Goal: Entertainment & Leisure: Consume media (video, audio)

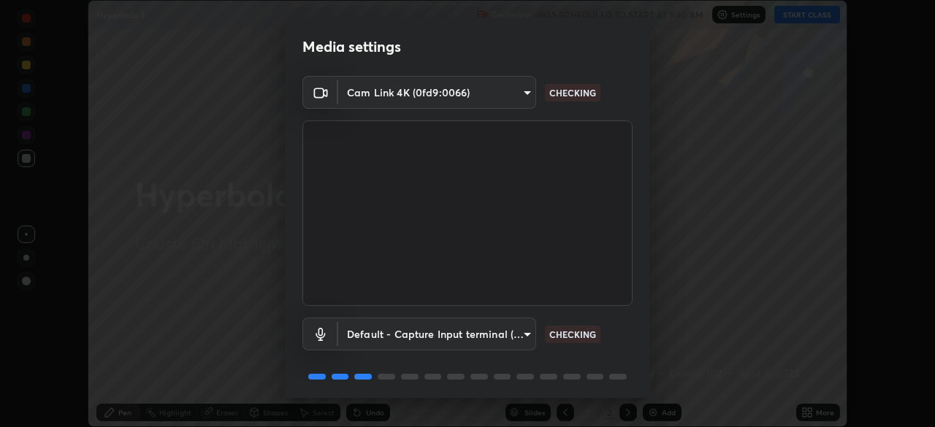
scroll to position [52, 0]
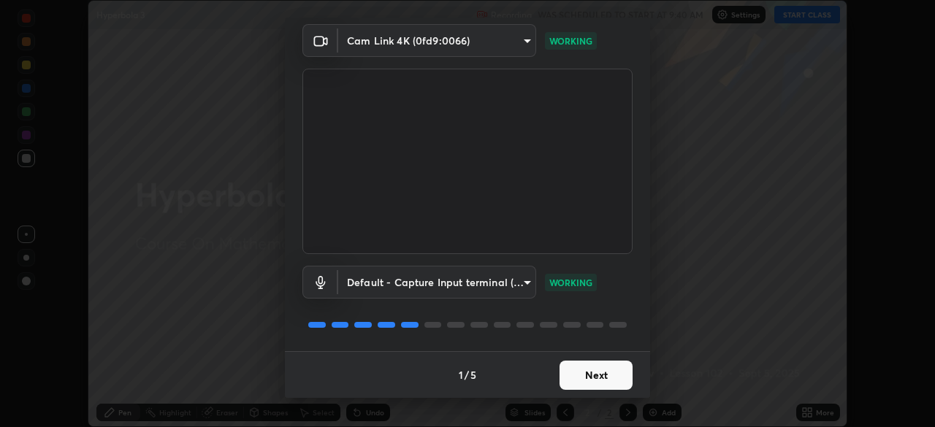
click at [594, 378] on button "Next" at bounding box center [595, 375] width 73 height 29
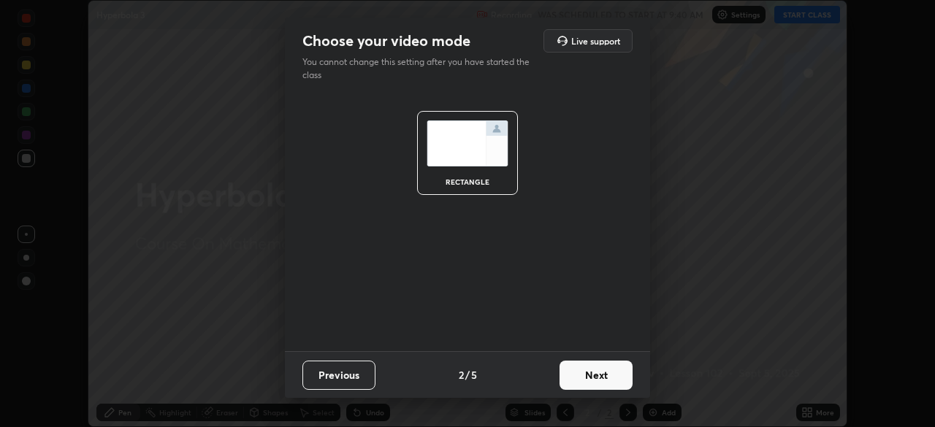
scroll to position [0, 0]
click at [611, 378] on button "Next" at bounding box center [595, 375] width 73 height 29
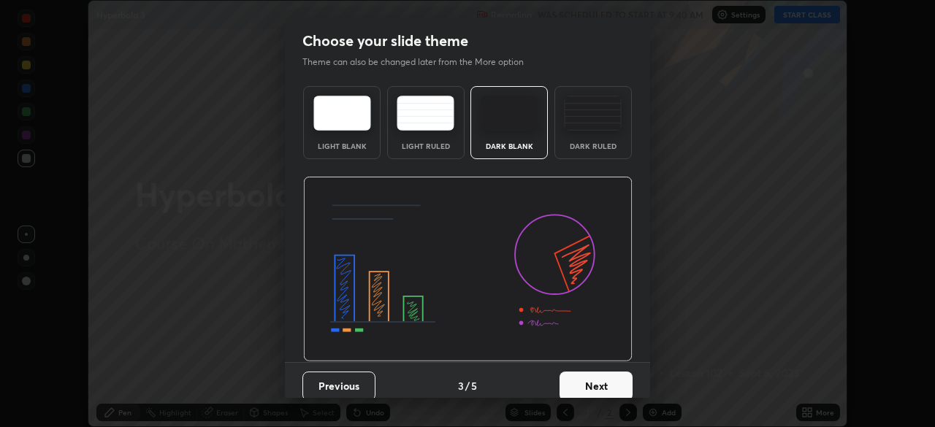
click at [611, 383] on button "Next" at bounding box center [595, 386] width 73 height 29
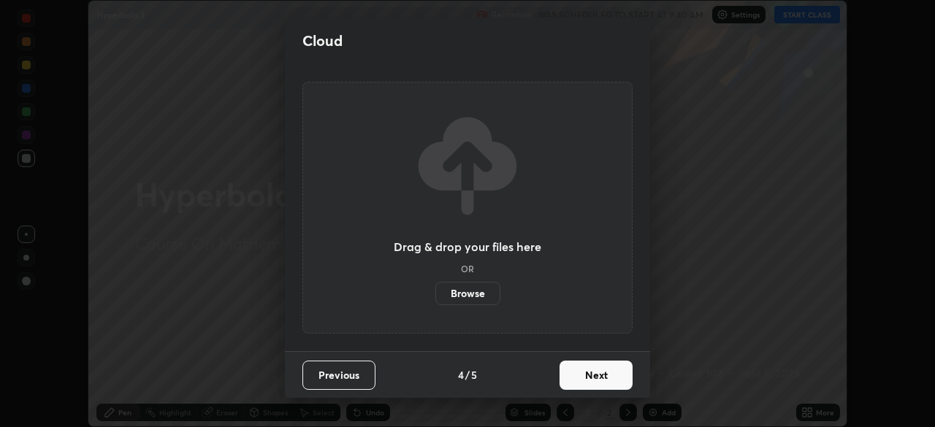
click at [617, 381] on button "Next" at bounding box center [595, 375] width 73 height 29
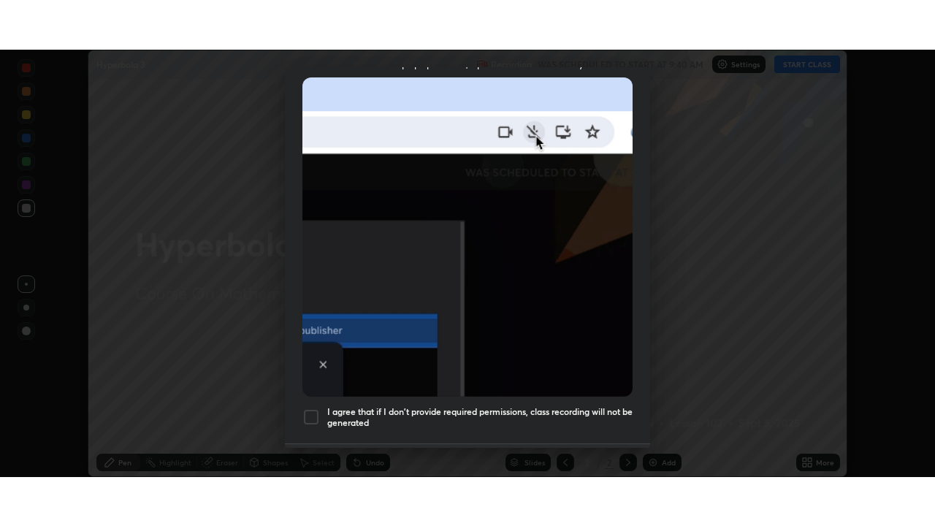
scroll to position [350, 0]
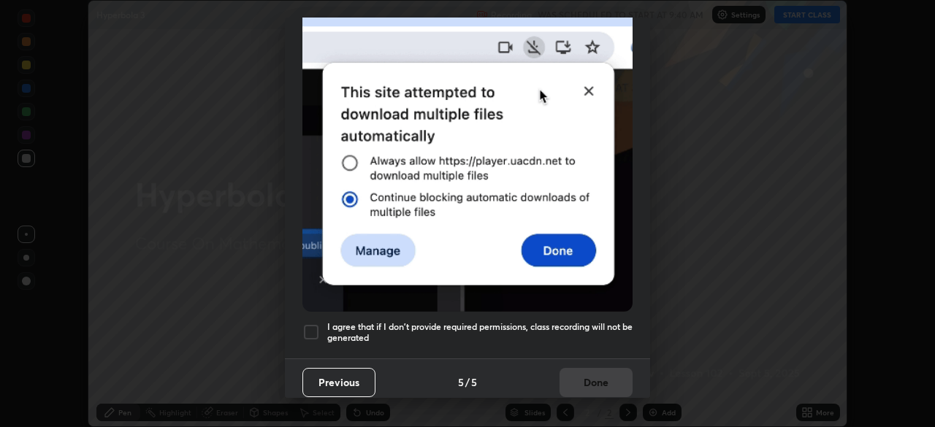
click at [598, 332] on h5 "I agree that if I don't provide required permissions, class recording will not …" at bounding box center [479, 332] width 305 height 23
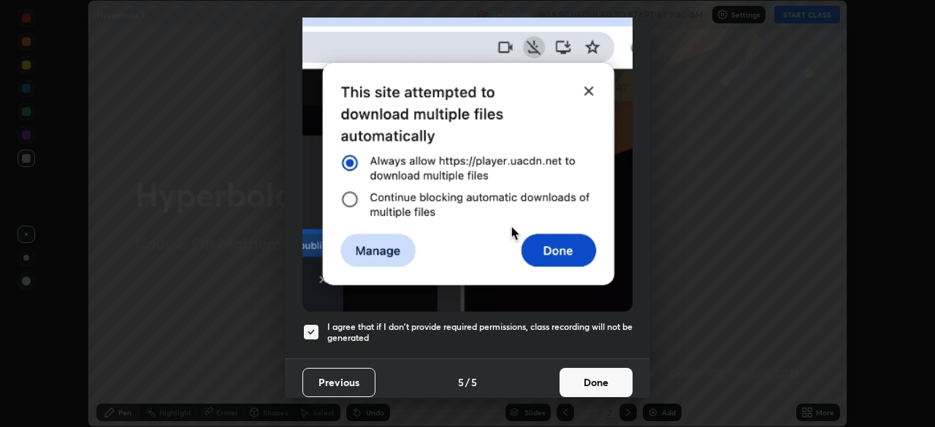
click at [597, 375] on button "Done" at bounding box center [595, 382] width 73 height 29
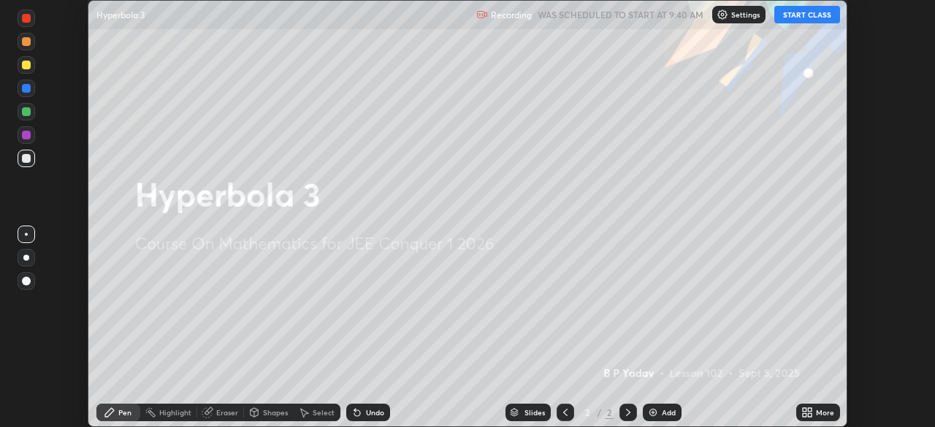
click at [812, 412] on icon at bounding box center [807, 413] width 12 height 12
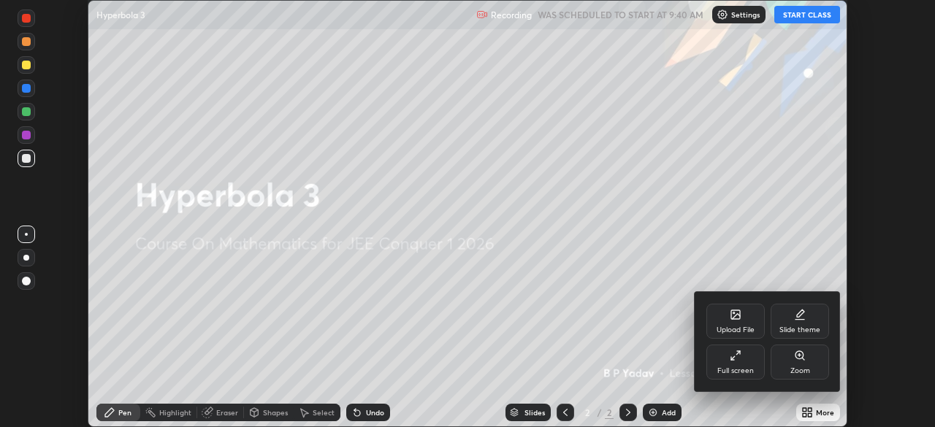
click at [746, 376] on div "Full screen" at bounding box center [735, 362] width 58 height 35
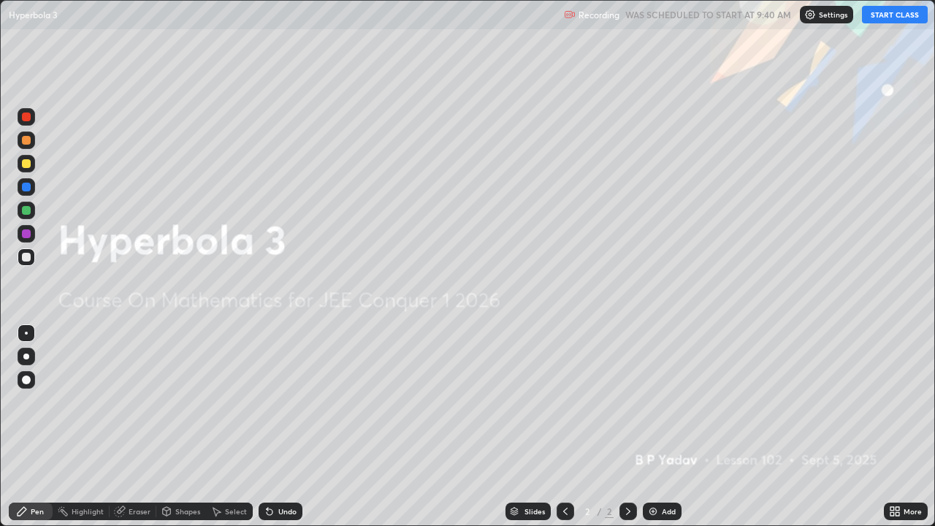
scroll to position [526, 935]
click at [875, 21] on button "START CLASS" at bounding box center [895, 15] width 66 height 18
click at [667, 426] on div "Add" at bounding box center [669, 511] width 14 height 7
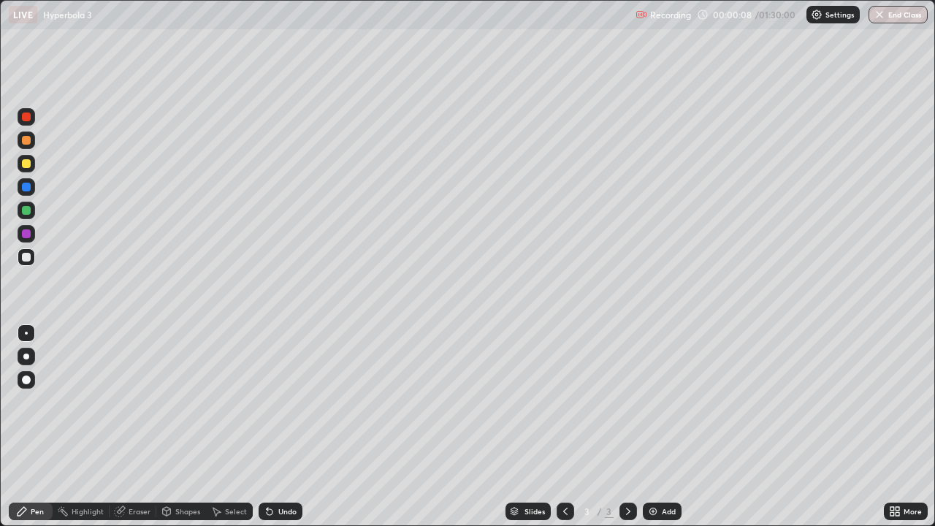
click at [37, 120] on div at bounding box center [26, 116] width 23 height 23
click at [26, 164] on div at bounding box center [26, 163] width 9 height 9
click at [26, 260] on div at bounding box center [26, 257] width 9 height 9
click at [291, 426] on div "Undo" at bounding box center [287, 511] width 18 height 7
click at [284, 426] on div "Undo" at bounding box center [287, 511] width 18 height 7
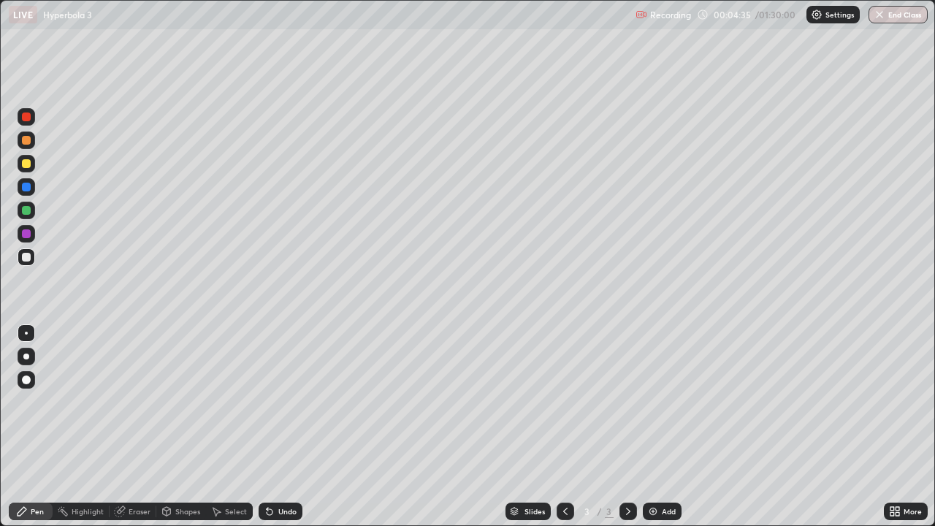
click at [26, 211] on div at bounding box center [26, 210] width 9 height 9
click at [23, 145] on div at bounding box center [27, 140] width 18 height 18
click at [33, 217] on div at bounding box center [27, 211] width 18 height 18
click at [27, 145] on div at bounding box center [27, 140] width 18 height 18
click at [27, 259] on div at bounding box center [26, 257] width 9 height 9
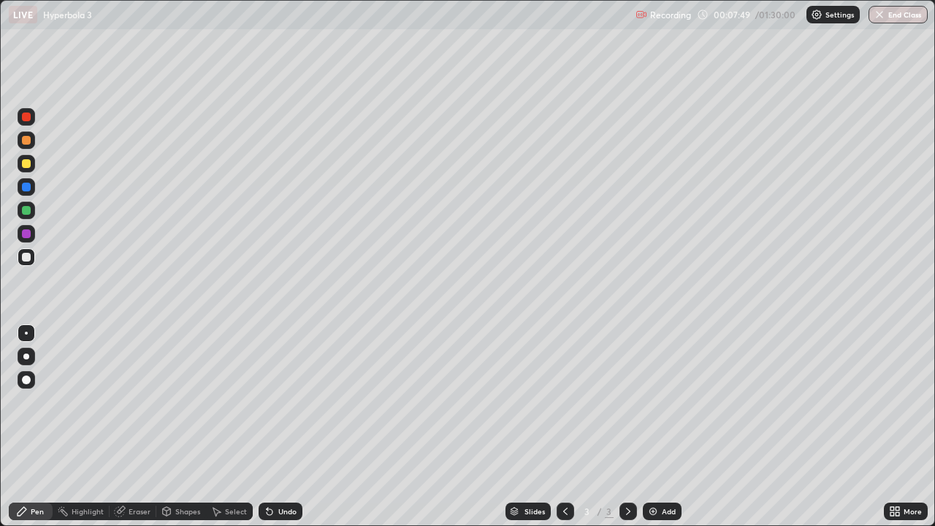
click at [24, 143] on div at bounding box center [26, 140] width 9 height 9
click at [29, 259] on div at bounding box center [26, 257] width 9 height 9
click at [29, 211] on div at bounding box center [26, 210] width 9 height 9
click at [397, 426] on div "Slides 3 / 3 Add" at bounding box center [592, 511] width 581 height 29
click at [25, 260] on div at bounding box center [26, 257] width 9 height 9
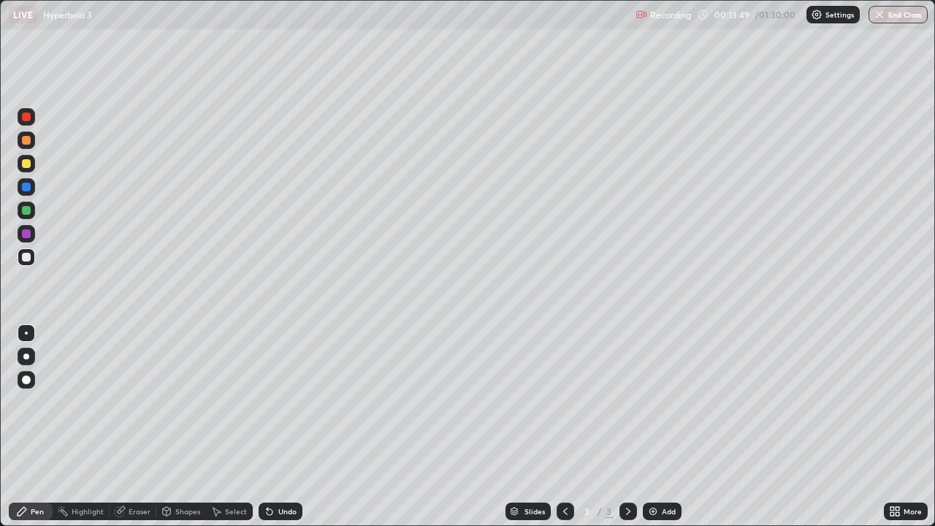
click at [634, 426] on div at bounding box center [628, 511] width 18 height 29
click at [662, 426] on div "Add" at bounding box center [669, 511] width 14 height 7
click at [28, 213] on div at bounding box center [26, 210] width 9 height 9
click at [27, 142] on div at bounding box center [26, 140] width 9 height 9
click at [288, 426] on div "Undo" at bounding box center [281, 511] width 44 height 18
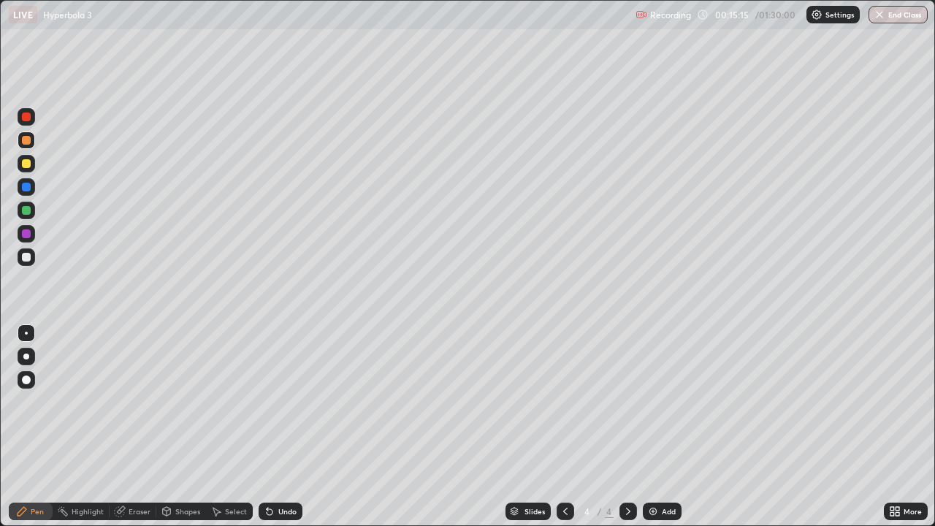
click at [285, 426] on div "Undo" at bounding box center [278, 511] width 50 height 29
click at [279, 426] on div "Undo" at bounding box center [287, 511] width 18 height 7
click at [278, 426] on div "Undo" at bounding box center [287, 511] width 18 height 7
click at [26, 259] on div at bounding box center [26, 257] width 9 height 9
click at [26, 210] on div at bounding box center [26, 210] width 9 height 9
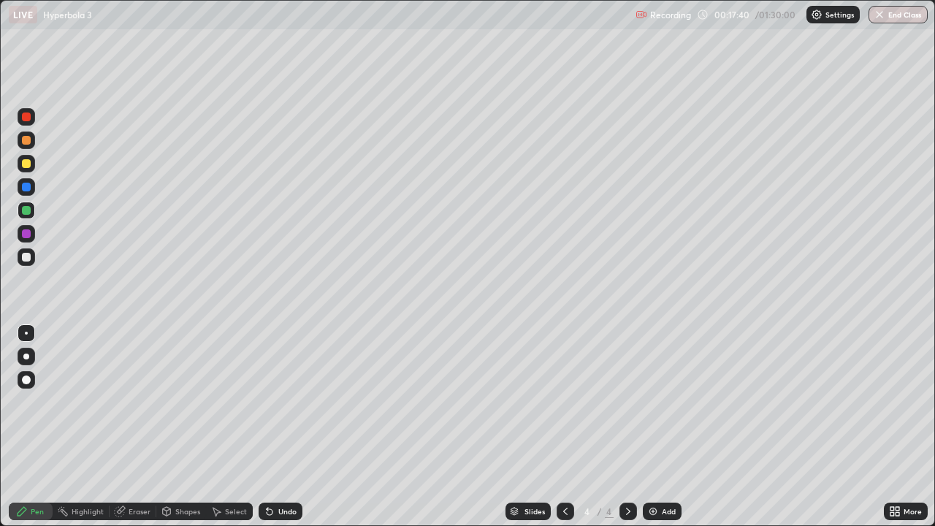
click at [26, 256] on div at bounding box center [26, 257] width 9 height 9
click at [236, 426] on div "Select" at bounding box center [236, 511] width 22 height 7
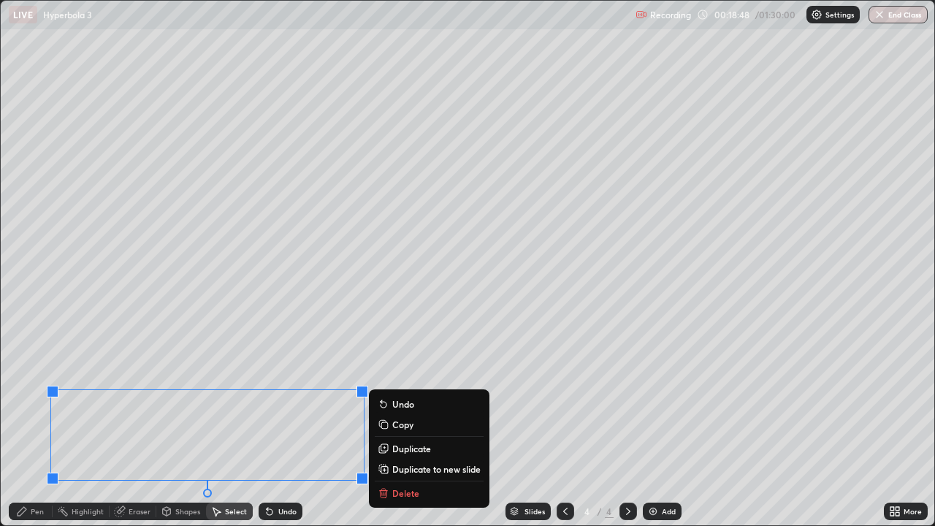
click at [405, 426] on p "Delete" at bounding box center [405, 493] width 27 height 12
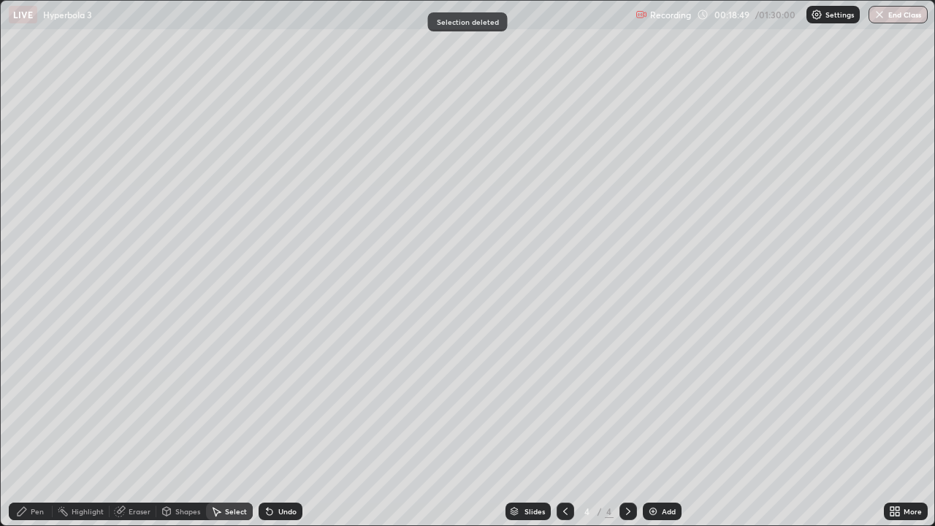
click at [43, 426] on div "Pen" at bounding box center [37, 511] width 13 height 7
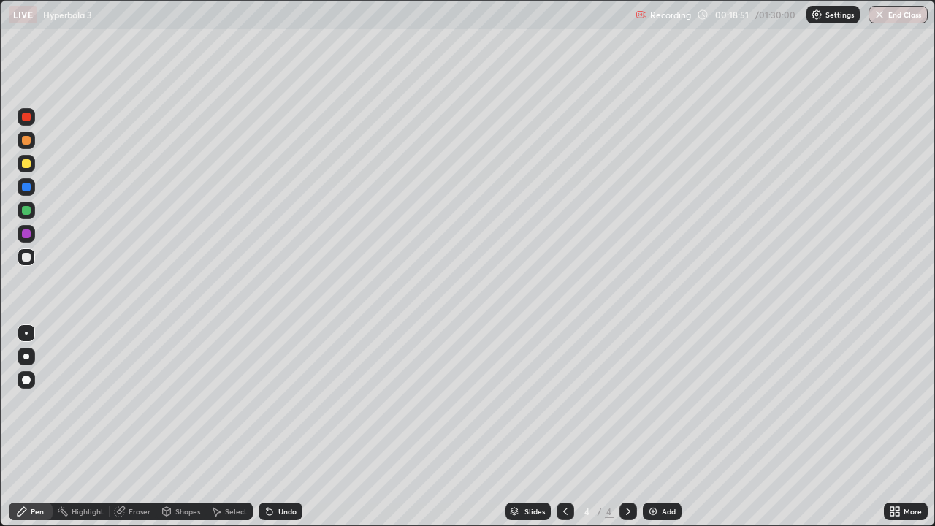
click at [28, 210] on div at bounding box center [26, 210] width 9 height 9
click at [26, 260] on div at bounding box center [26, 257] width 9 height 9
click at [294, 426] on div "Undo" at bounding box center [287, 511] width 18 height 7
click at [294, 426] on div "Undo" at bounding box center [281, 511] width 44 height 18
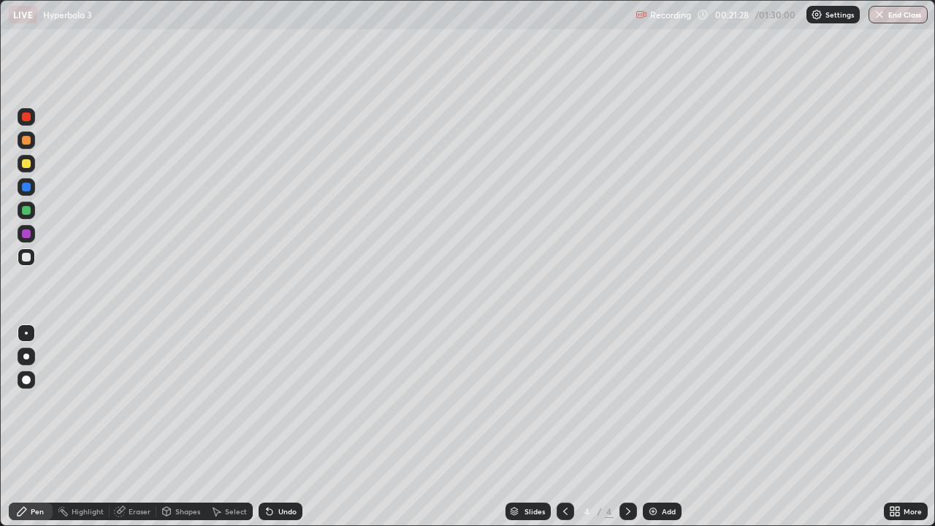
click at [294, 426] on div "Undo" at bounding box center [281, 511] width 44 height 18
click at [295, 426] on div "Undo" at bounding box center [281, 511] width 44 height 18
click at [296, 426] on div "Undo" at bounding box center [281, 511] width 44 height 18
click at [296, 426] on div "Undo" at bounding box center [278, 511] width 50 height 29
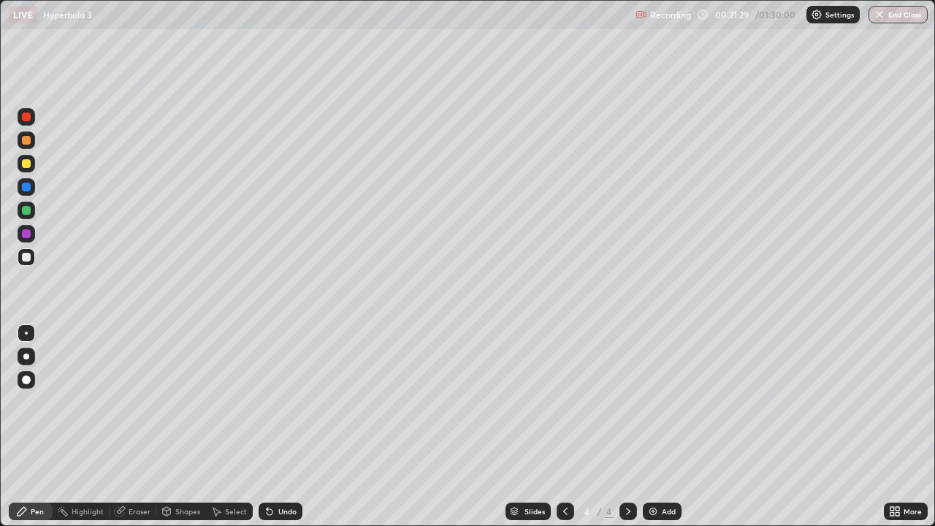
click at [296, 426] on div "Undo" at bounding box center [278, 511] width 50 height 29
click at [295, 426] on div "Undo" at bounding box center [281, 511] width 44 height 18
click at [294, 426] on div "Undo" at bounding box center [281, 511] width 44 height 18
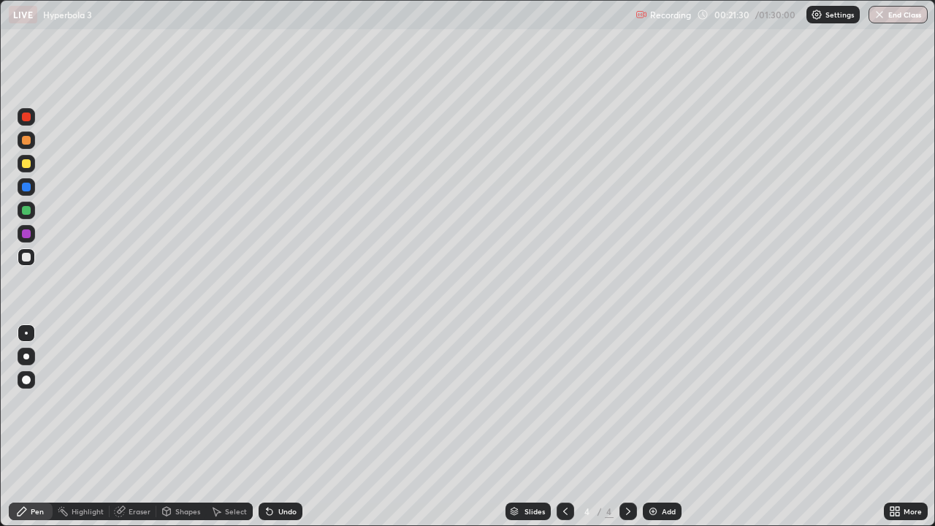
click at [294, 426] on div "Undo" at bounding box center [278, 511] width 50 height 29
click at [649, 426] on img at bounding box center [653, 511] width 12 height 12
click at [563, 426] on icon at bounding box center [565, 511] width 12 height 12
click at [627, 426] on icon at bounding box center [628, 511] width 12 height 12
click at [563, 426] on icon at bounding box center [565, 511] width 12 height 12
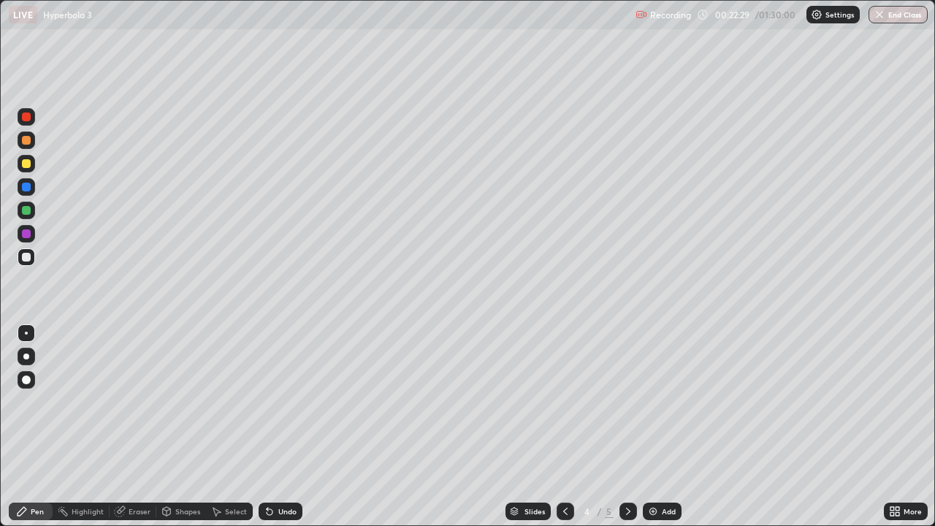
click at [616, 426] on div "4 / 5" at bounding box center [596, 511] width 80 height 29
click at [626, 426] on icon at bounding box center [628, 511] width 4 height 7
click at [563, 426] on icon at bounding box center [565, 511] width 4 height 7
click at [623, 426] on icon at bounding box center [628, 511] width 12 height 12
click at [560, 426] on icon at bounding box center [565, 511] width 12 height 12
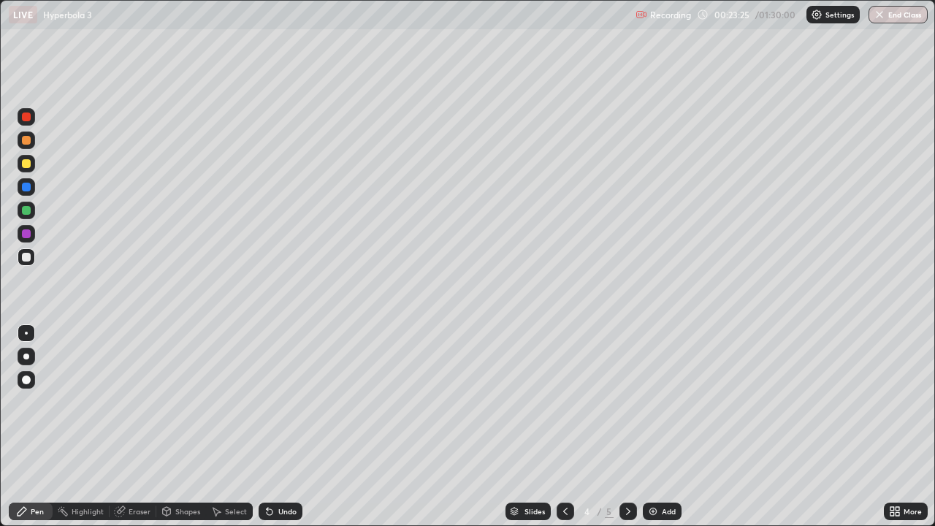
click at [628, 426] on icon at bounding box center [628, 511] width 4 height 7
click at [562, 426] on icon at bounding box center [565, 511] width 12 height 12
click at [631, 426] on icon at bounding box center [628, 511] width 12 height 12
click at [627, 426] on icon at bounding box center [628, 511] width 12 height 12
click at [622, 426] on icon at bounding box center [628, 511] width 12 height 12
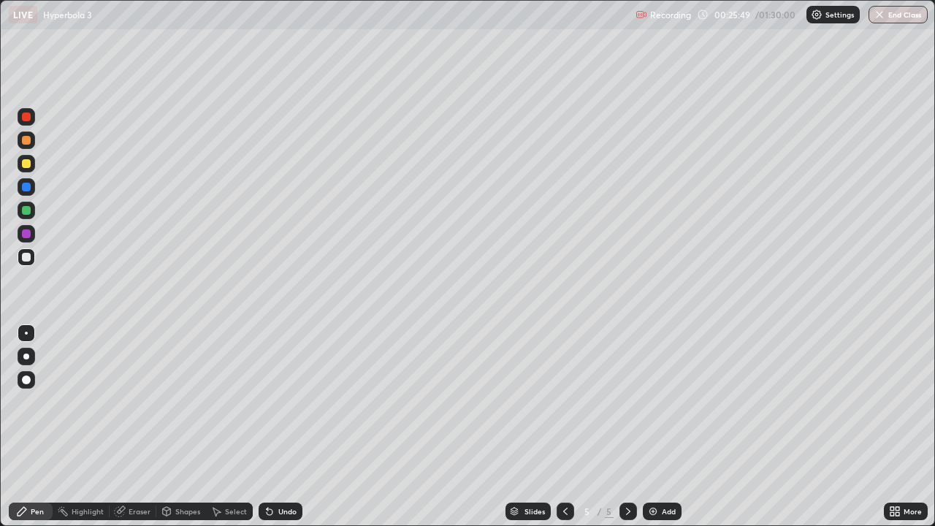
click at [659, 426] on div "Add" at bounding box center [662, 511] width 39 height 18
click at [26, 141] on div at bounding box center [26, 140] width 9 height 9
click at [28, 259] on div at bounding box center [26, 257] width 9 height 9
click at [283, 426] on div "Undo" at bounding box center [287, 511] width 18 height 7
click at [286, 426] on div "Undo" at bounding box center [281, 511] width 44 height 18
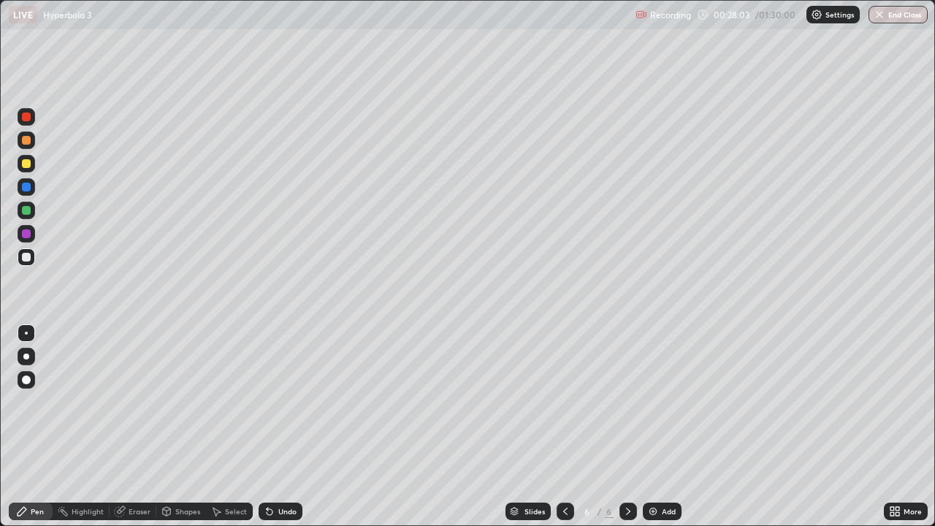
click at [25, 215] on div at bounding box center [27, 211] width 18 height 18
click at [26, 167] on div at bounding box center [26, 163] width 9 height 9
click at [28, 240] on div at bounding box center [27, 234] width 18 height 18
click at [28, 164] on div at bounding box center [26, 163] width 9 height 9
click at [662, 426] on div "Add" at bounding box center [669, 511] width 14 height 7
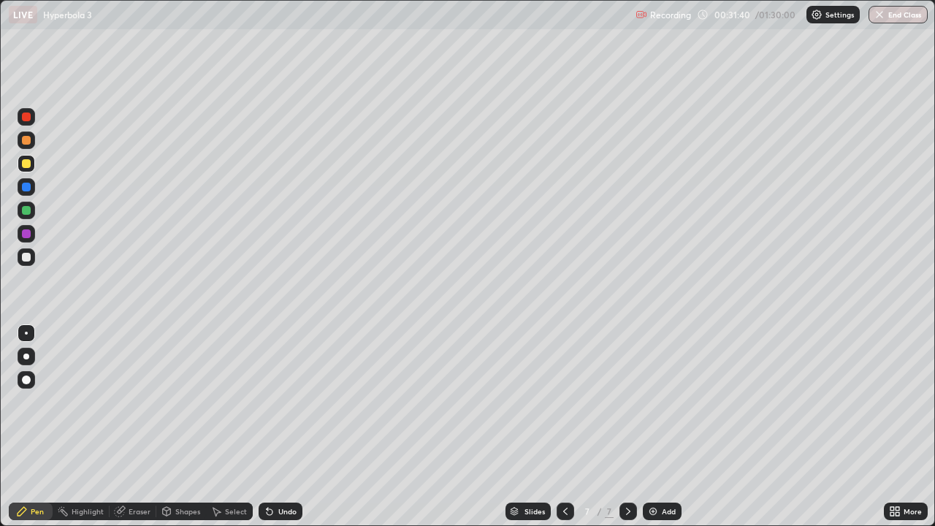
click at [23, 259] on div at bounding box center [26, 257] width 9 height 9
click at [281, 426] on div "Undo" at bounding box center [287, 511] width 18 height 7
click at [283, 426] on div "Undo" at bounding box center [287, 511] width 18 height 7
click at [288, 426] on div "Undo" at bounding box center [281, 511] width 44 height 18
click at [25, 209] on div at bounding box center [26, 210] width 9 height 9
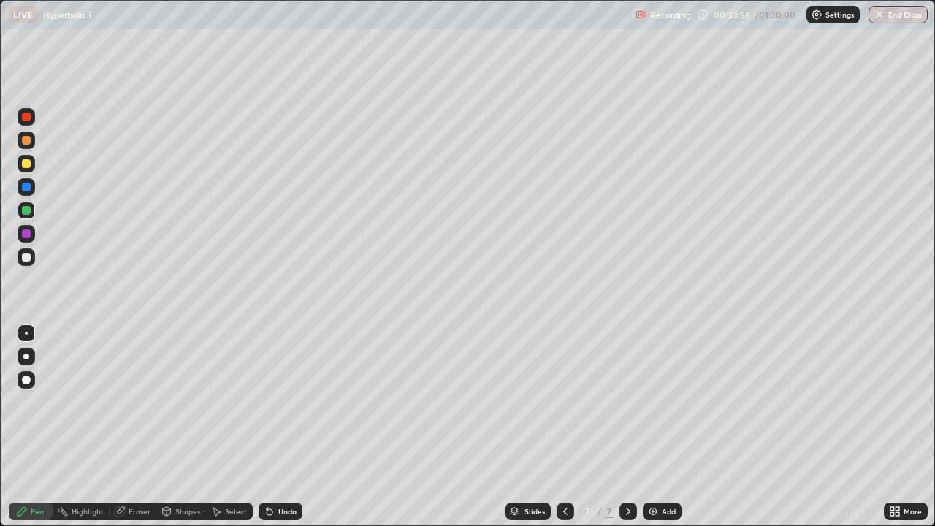
click at [278, 426] on div "Undo" at bounding box center [287, 511] width 18 height 7
click at [28, 143] on div at bounding box center [26, 140] width 9 height 9
click at [27, 210] on div at bounding box center [26, 210] width 9 height 9
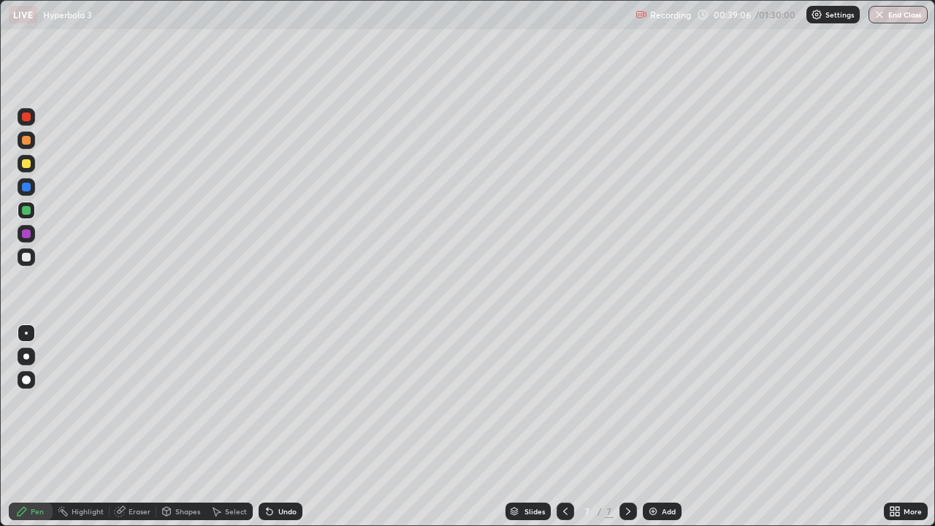
click at [651, 426] on img at bounding box center [653, 511] width 12 height 12
click at [26, 259] on div at bounding box center [26, 257] width 9 height 9
click at [27, 215] on div at bounding box center [27, 211] width 18 height 18
click at [281, 426] on div "Undo" at bounding box center [287, 511] width 18 height 7
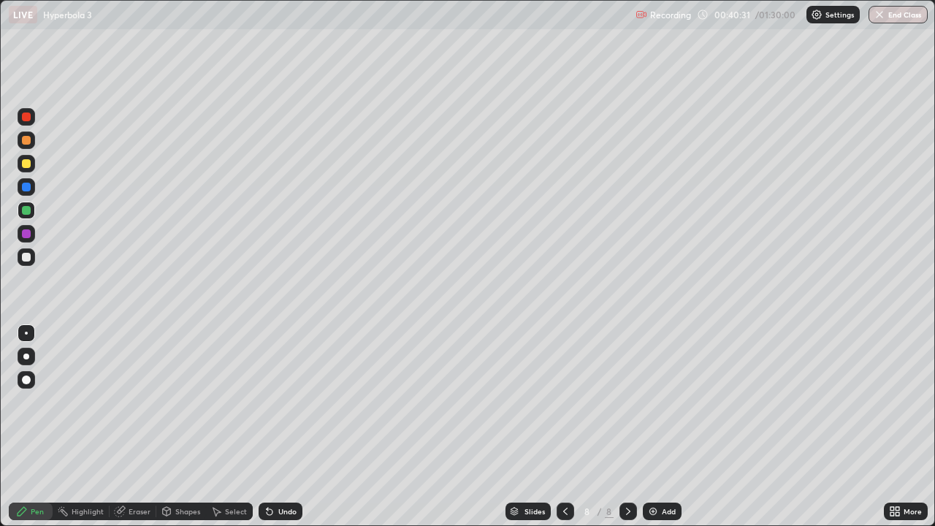
click at [280, 426] on div "Undo" at bounding box center [287, 511] width 18 height 7
click at [279, 426] on div "Undo" at bounding box center [287, 511] width 18 height 7
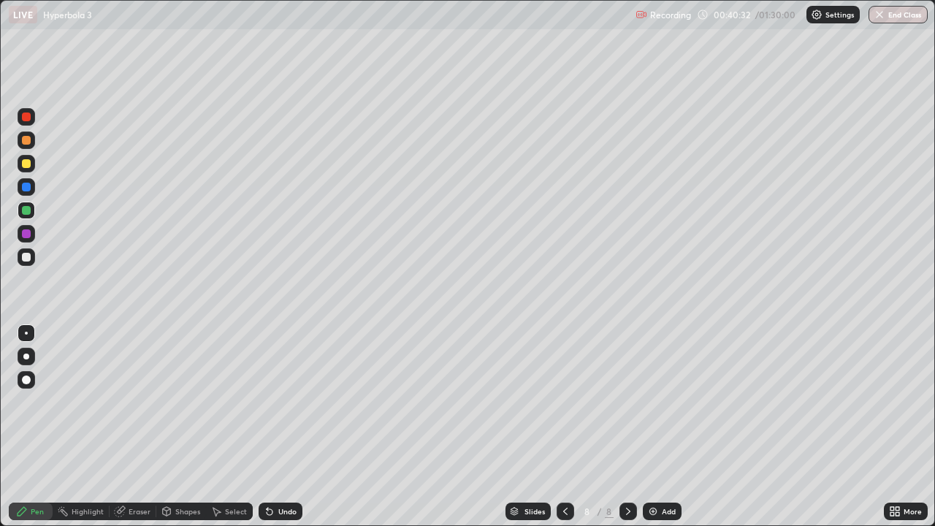
click at [280, 426] on div "Undo" at bounding box center [287, 511] width 18 height 7
click at [279, 426] on div "Undo" at bounding box center [287, 511] width 18 height 7
click at [279, 426] on div "Undo" at bounding box center [281, 511] width 44 height 18
click at [279, 426] on div "Undo" at bounding box center [287, 511] width 18 height 7
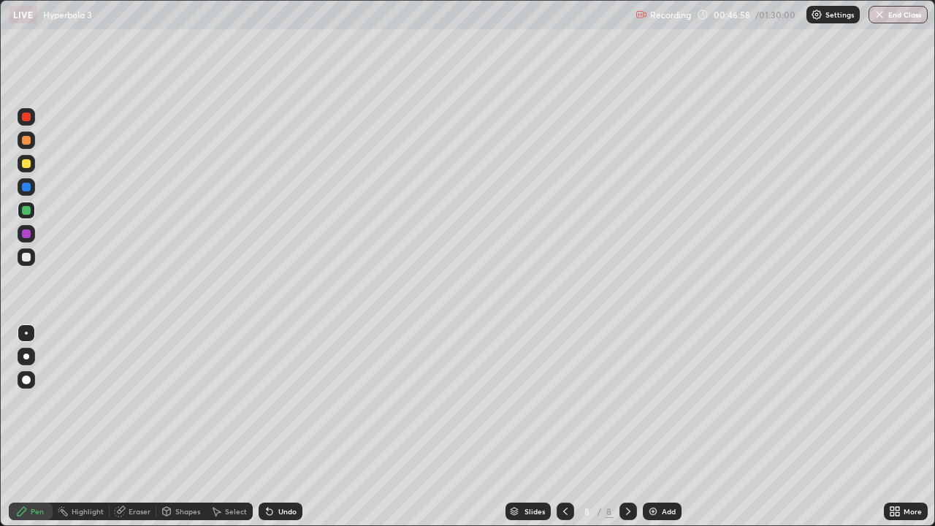
click at [568, 426] on icon at bounding box center [565, 511] width 12 height 12
click at [627, 426] on icon at bounding box center [628, 511] width 4 height 7
click at [627, 426] on icon at bounding box center [628, 511] width 12 height 12
click at [28, 259] on div at bounding box center [26, 257] width 9 height 9
click at [286, 426] on div "Undo" at bounding box center [287, 511] width 18 height 7
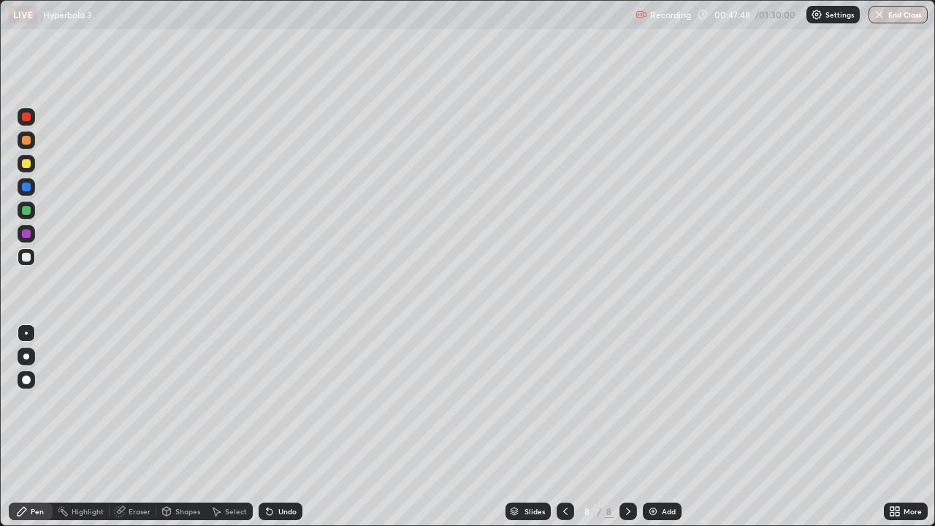
click at [286, 426] on div "Undo" at bounding box center [287, 511] width 18 height 7
click at [285, 426] on div "Undo" at bounding box center [287, 511] width 18 height 7
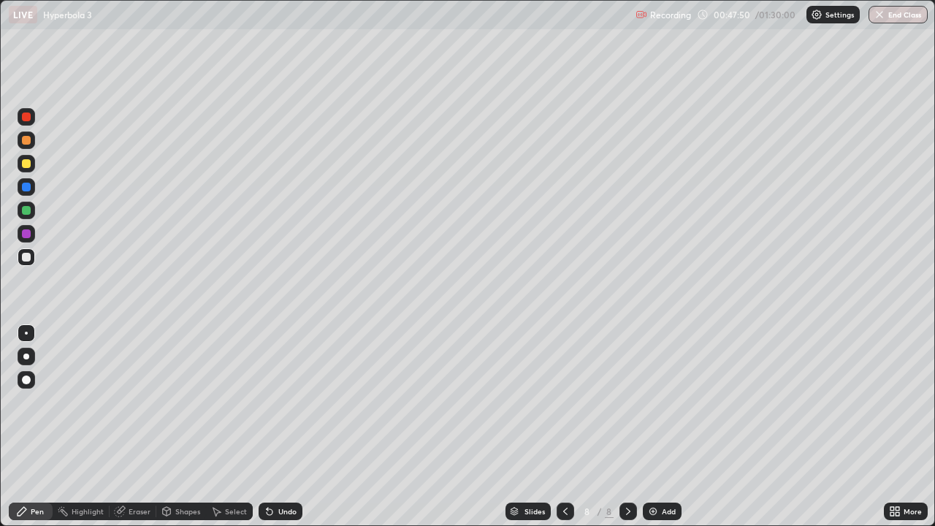
click at [285, 426] on div "Undo" at bounding box center [287, 511] width 18 height 7
click at [284, 426] on div "Undo" at bounding box center [287, 511] width 18 height 7
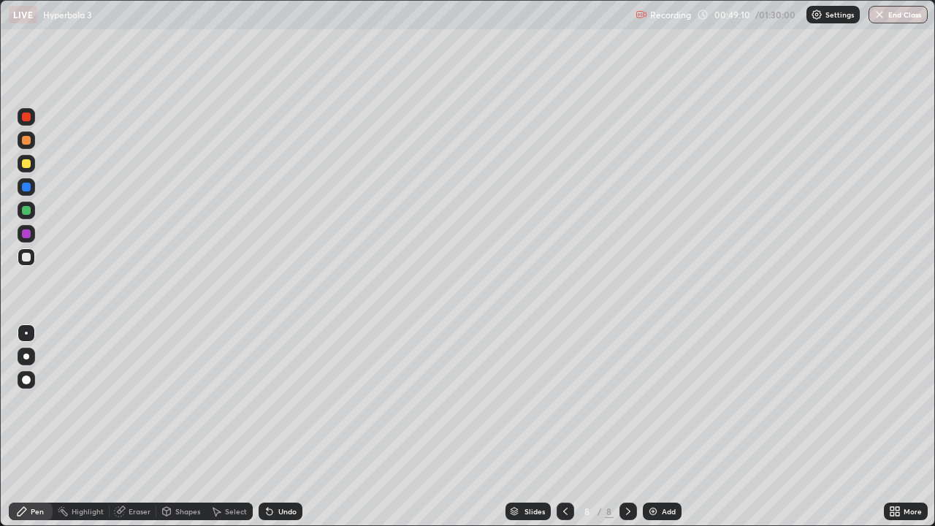
click at [651, 426] on img at bounding box center [653, 511] width 12 height 12
click at [281, 426] on div "Undo" at bounding box center [287, 511] width 18 height 7
click at [561, 426] on icon at bounding box center [565, 511] width 12 height 12
click at [619, 426] on div at bounding box center [628, 511] width 18 height 18
click at [664, 426] on div "Add" at bounding box center [669, 511] width 14 height 7
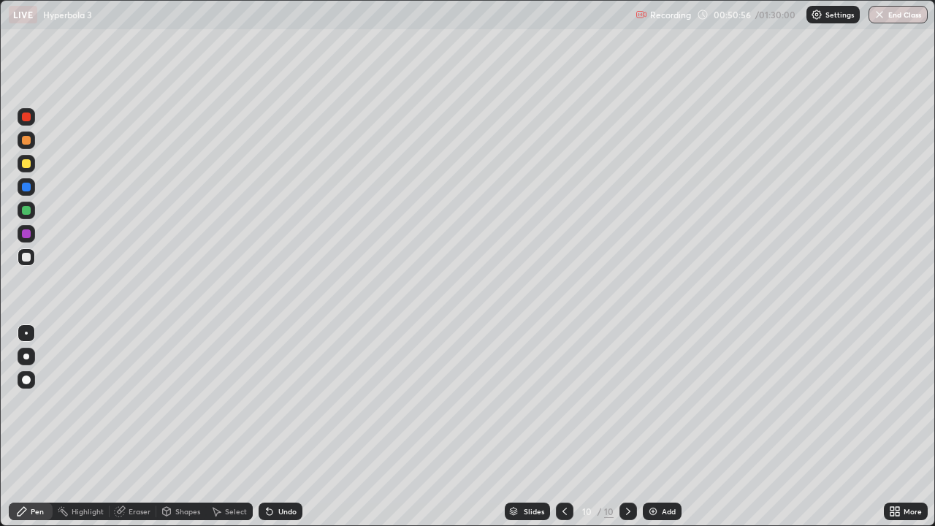
click at [23, 142] on div at bounding box center [26, 140] width 9 height 9
click at [27, 253] on div at bounding box center [26, 257] width 9 height 9
click at [292, 426] on div "Undo" at bounding box center [287, 511] width 18 height 7
click at [286, 426] on div "Undo" at bounding box center [281, 511] width 44 height 18
click at [26, 143] on div at bounding box center [26, 140] width 9 height 9
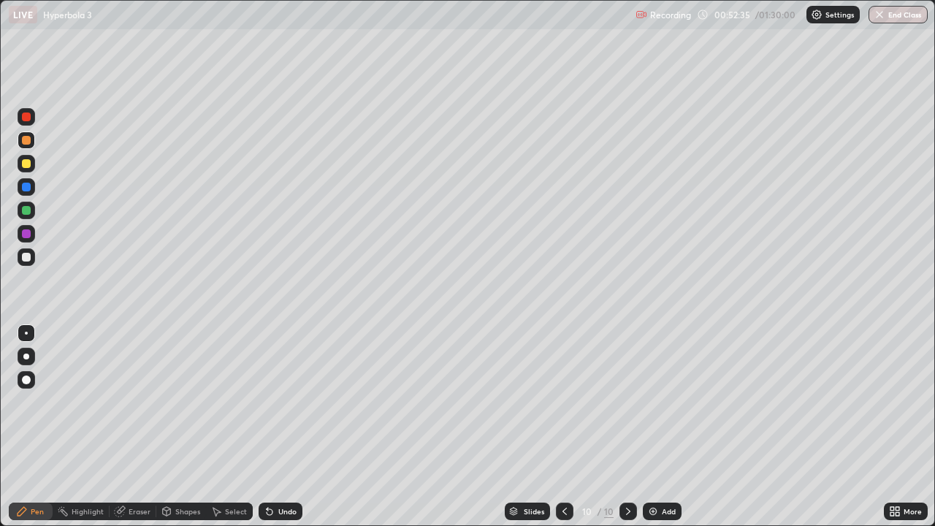
click at [23, 212] on div at bounding box center [26, 210] width 9 height 9
click at [25, 213] on div at bounding box center [26, 210] width 9 height 9
click at [278, 426] on div "Undo" at bounding box center [281, 511] width 44 height 18
click at [279, 426] on div "Undo" at bounding box center [287, 511] width 18 height 7
click at [283, 426] on div "Undo" at bounding box center [287, 511] width 18 height 7
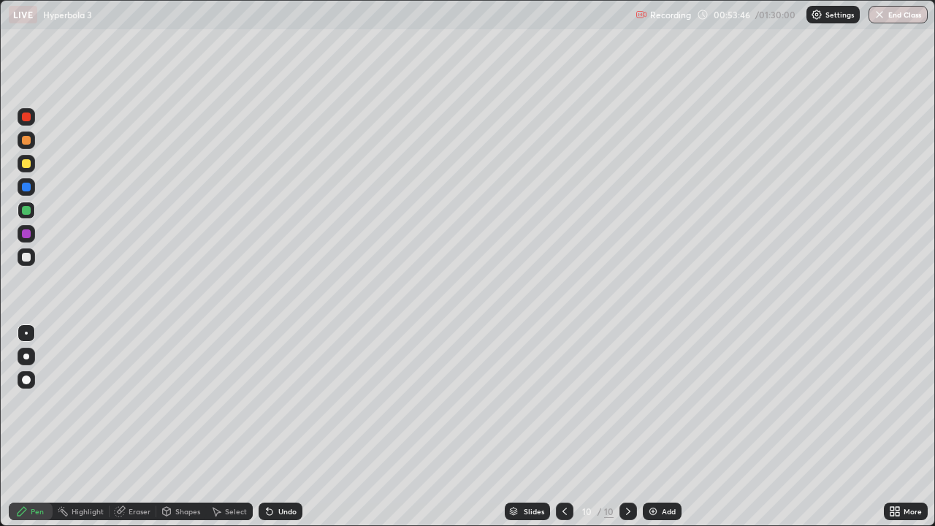
click at [287, 426] on div "Undo" at bounding box center [287, 511] width 18 height 7
click at [24, 259] on div at bounding box center [26, 257] width 9 height 9
click at [24, 234] on div at bounding box center [26, 233] width 9 height 9
click at [28, 256] on div at bounding box center [26, 257] width 9 height 9
click at [25, 142] on div at bounding box center [26, 140] width 9 height 9
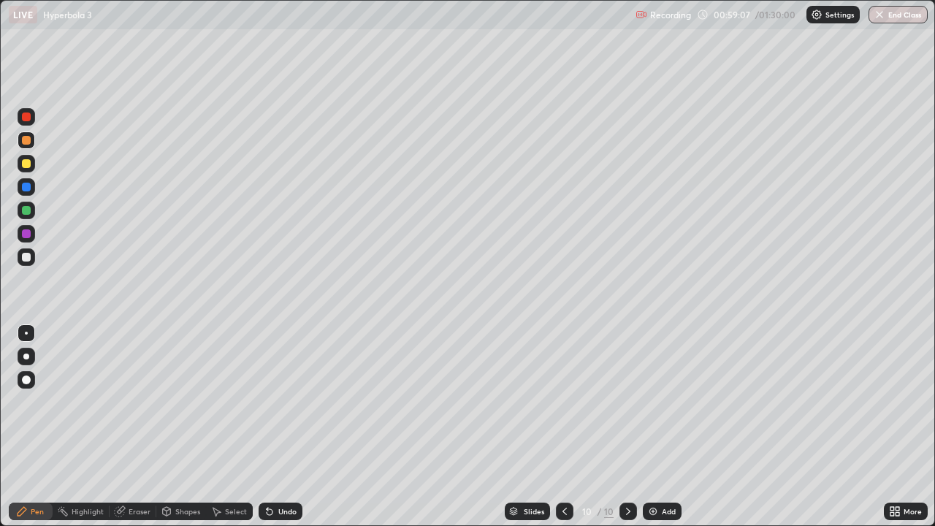
click at [656, 426] on img at bounding box center [653, 511] width 12 height 12
click at [24, 261] on div at bounding box center [27, 257] width 18 height 18
click at [27, 142] on div at bounding box center [26, 140] width 9 height 9
click at [26, 149] on div at bounding box center [27, 140] width 18 height 23
click at [27, 167] on div at bounding box center [26, 163] width 9 height 9
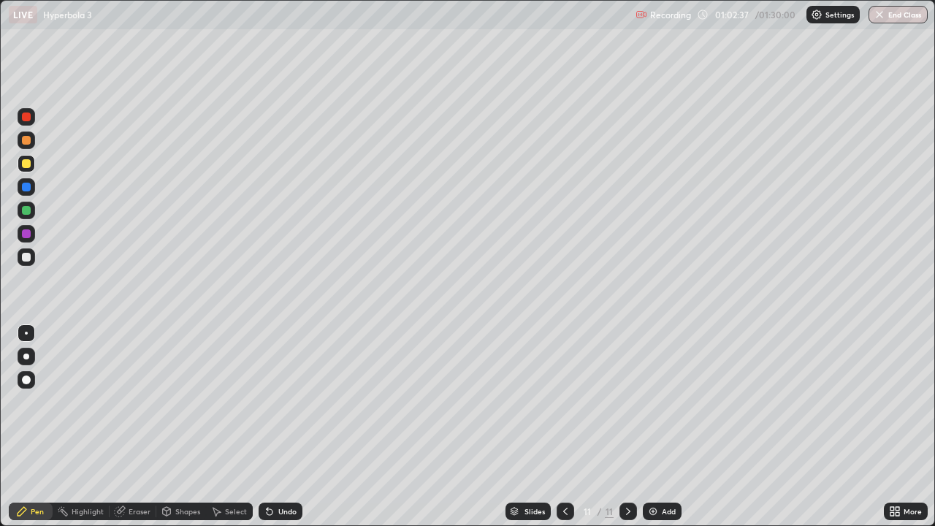
click at [30, 256] on div at bounding box center [26, 257] width 9 height 9
click at [24, 260] on div at bounding box center [26, 257] width 9 height 9
click at [24, 143] on div at bounding box center [26, 140] width 9 height 9
click at [122, 426] on icon at bounding box center [120, 511] width 12 height 12
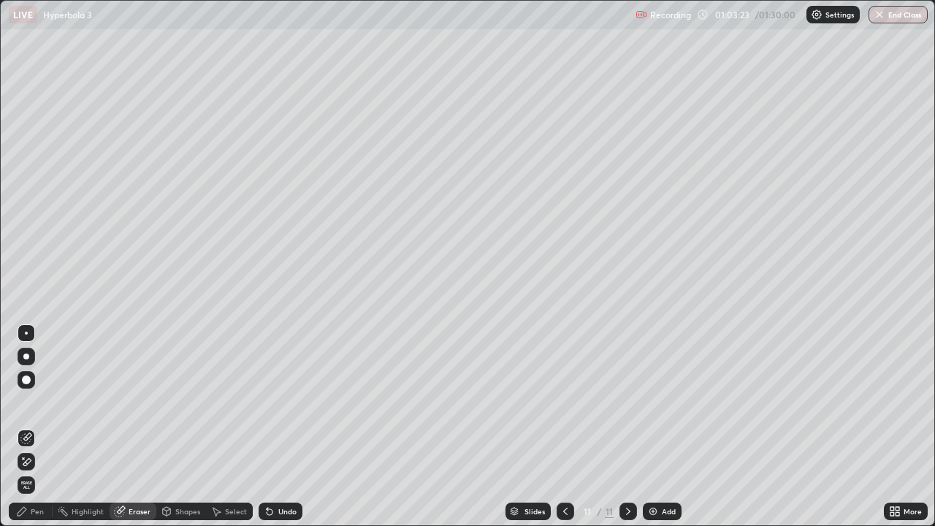
click at [39, 426] on div "Pen" at bounding box center [37, 511] width 13 height 7
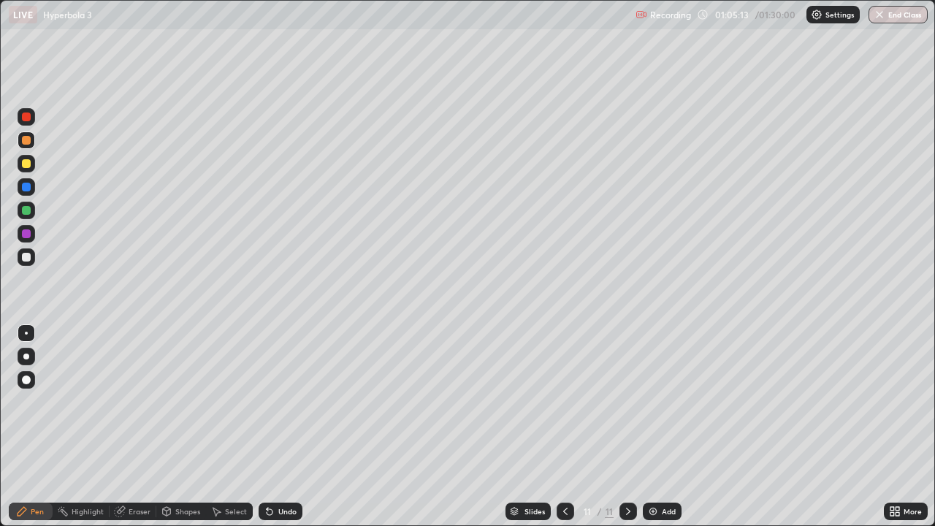
click at [28, 213] on div at bounding box center [26, 210] width 9 height 9
click at [662, 426] on div "Add" at bounding box center [669, 511] width 14 height 7
click at [28, 259] on div at bounding box center [26, 257] width 9 height 9
click at [282, 426] on div "Undo" at bounding box center [287, 511] width 18 height 7
click at [564, 426] on icon at bounding box center [565, 511] width 4 height 7
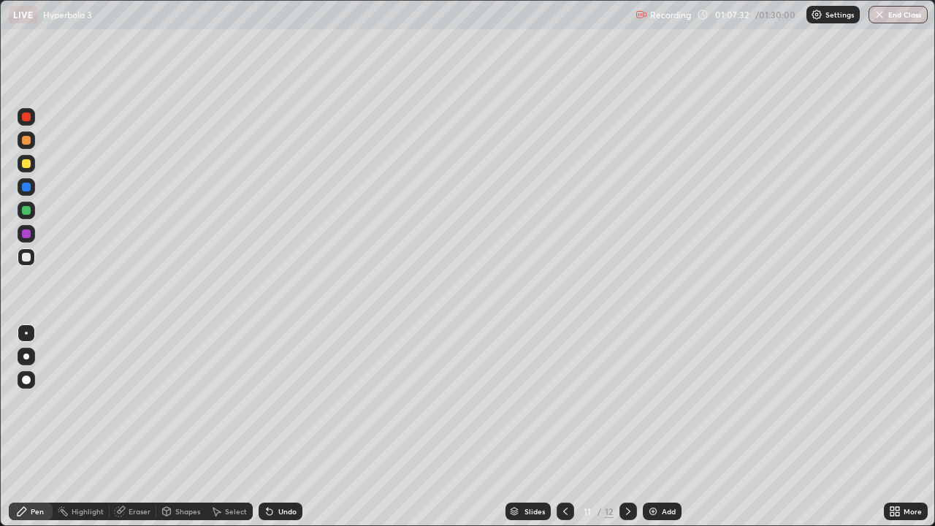
click at [624, 426] on icon at bounding box center [628, 511] width 12 height 12
click at [564, 426] on icon at bounding box center [565, 511] width 12 height 12
click at [632, 426] on div at bounding box center [628, 511] width 18 height 18
click at [566, 426] on icon at bounding box center [565, 511] width 12 height 12
click at [563, 426] on icon at bounding box center [565, 511] width 12 height 12
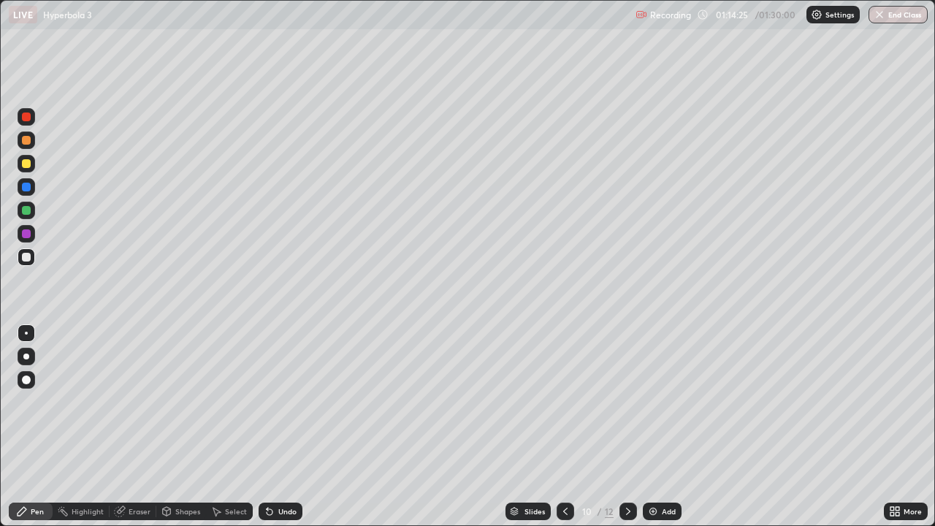
click at [565, 426] on icon at bounding box center [565, 511] width 12 height 12
click at [562, 426] on icon at bounding box center [565, 511] width 12 height 12
click at [559, 426] on icon at bounding box center [565, 511] width 12 height 12
click at [556, 426] on div at bounding box center [565, 511] width 18 height 18
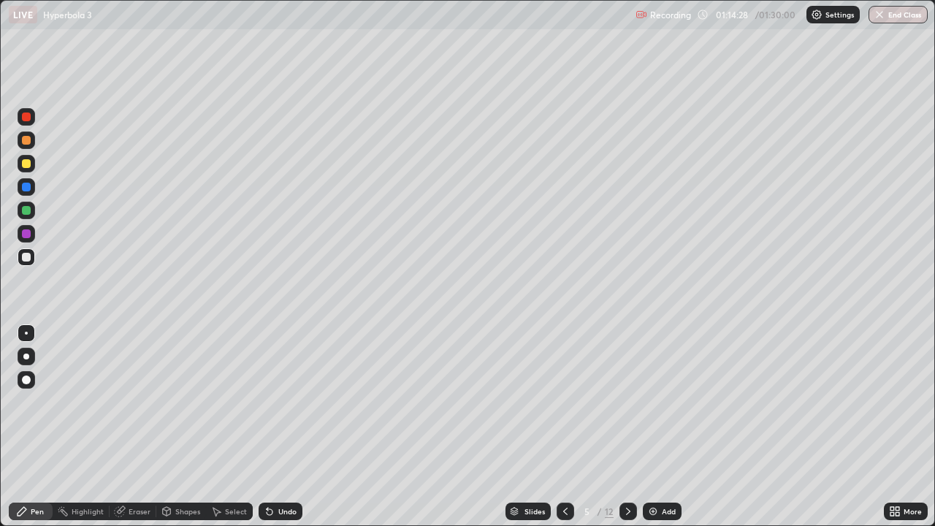
click at [566, 426] on icon at bounding box center [565, 511] width 12 height 12
click at [565, 426] on icon at bounding box center [565, 511] width 12 height 12
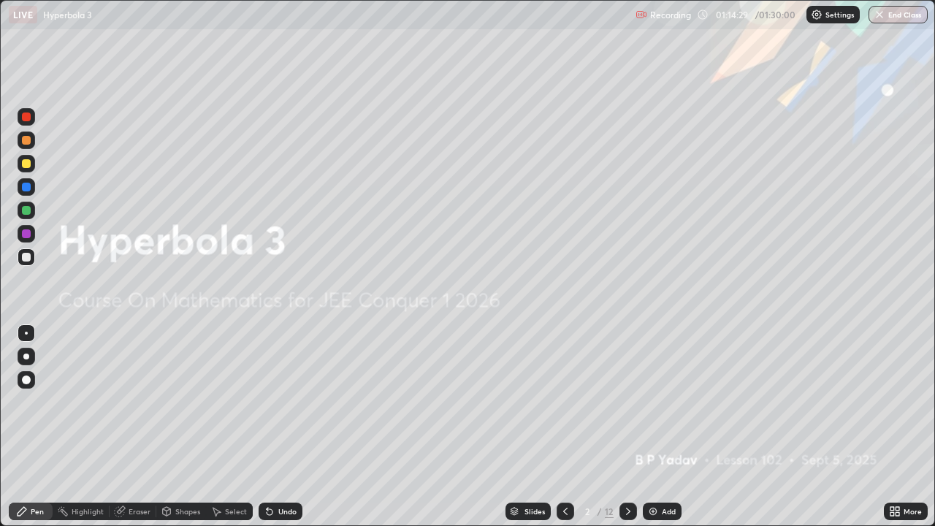
click at [565, 426] on icon at bounding box center [565, 511] width 12 height 12
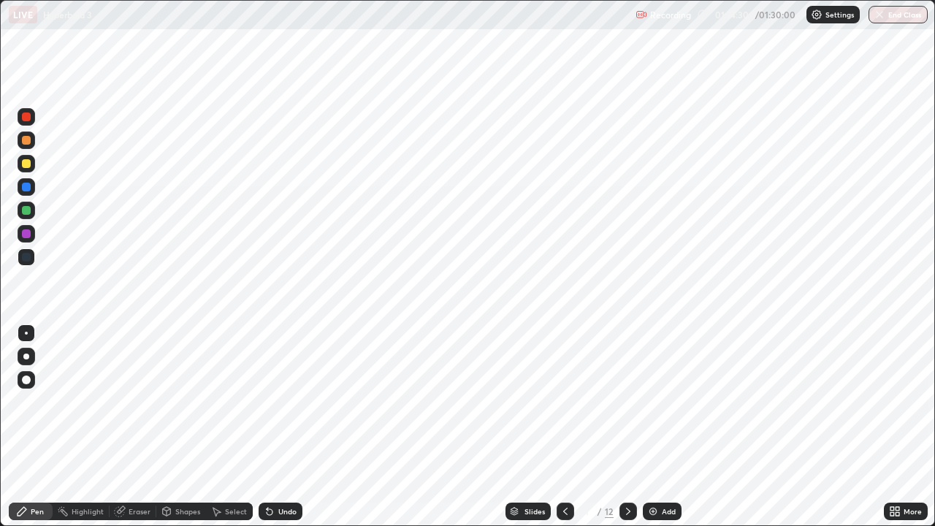
click at [626, 426] on icon at bounding box center [628, 511] width 12 height 12
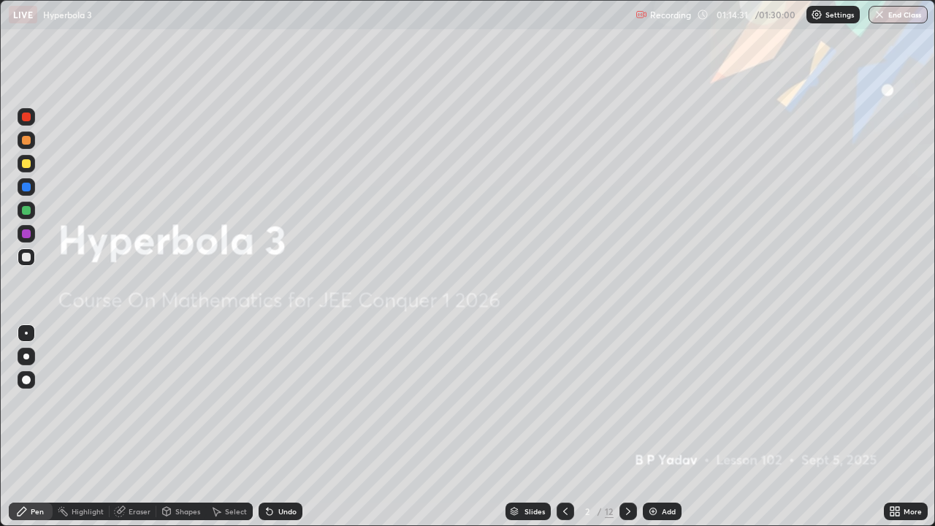
click at [624, 426] on icon at bounding box center [628, 511] width 12 height 12
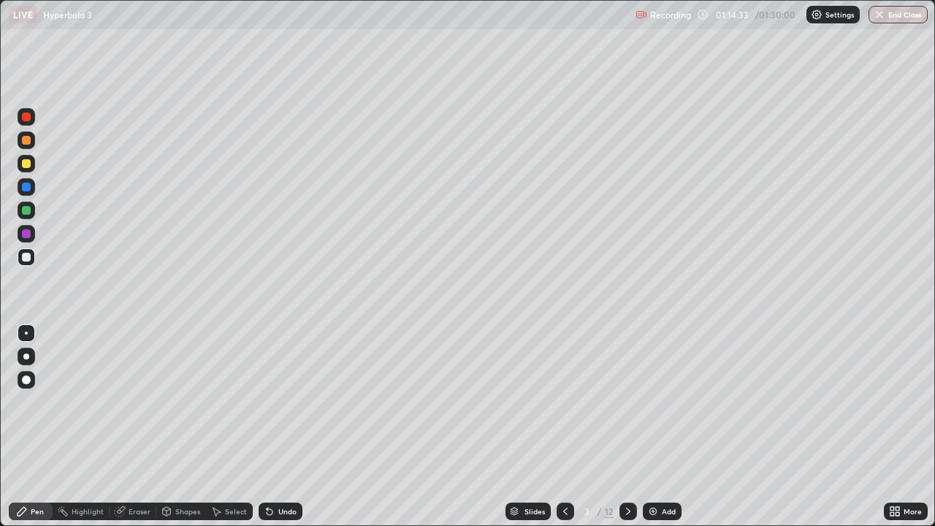
click at [620, 426] on div at bounding box center [628, 511] width 18 height 18
click at [622, 426] on icon at bounding box center [628, 511] width 12 height 12
click at [624, 426] on div at bounding box center [628, 511] width 18 height 18
click at [627, 426] on icon at bounding box center [628, 511] width 12 height 12
click at [622, 426] on icon at bounding box center [628, 511] width 12 height 12
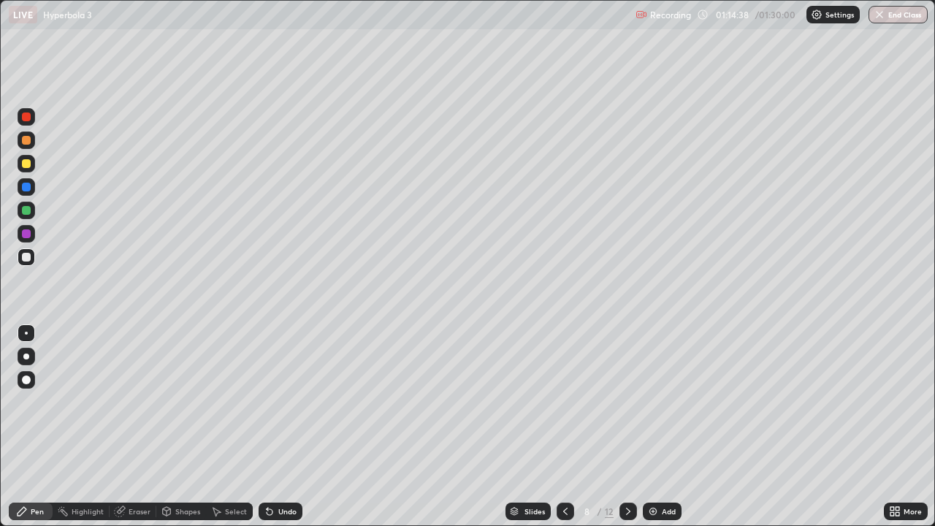
click at [622, 426] on icon at bounding box center [628, 511] width 12 height 12
click at [619, 426] on div at bounding box center [628, 511] width 18 height 18
click at [624, 426] on icon at bounding box center [628, 511] width 12 height 12
click at [649, 426] on img at bounding box center [653, 511] width 12 height 12
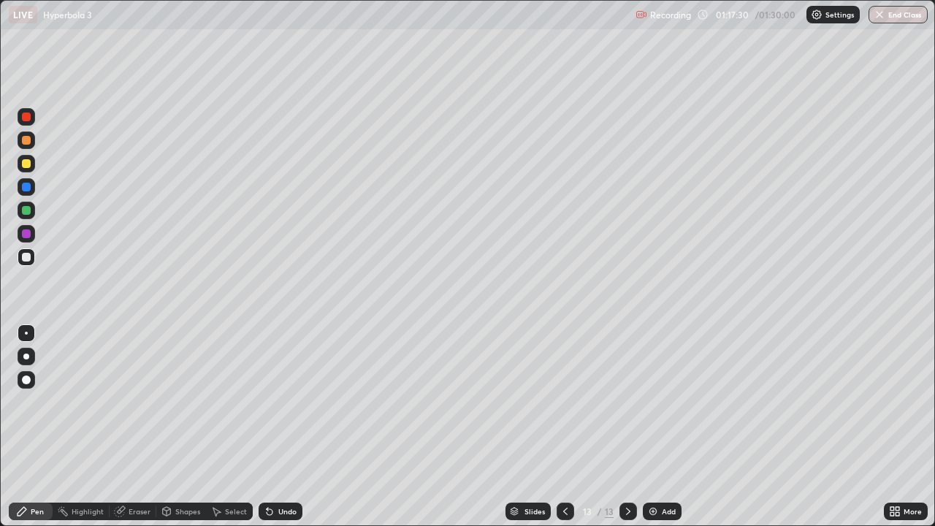
click at [28, 144] on div at bounding box center [26, 140] width 9 height 9
click at [23, 211] on div at bounding box center [26, 210] width 9 height 9
click at [26, 257] on div at bounding box center [26, 257] width 9 height 9
click at [29, 164] on div at bounding box center [26, 163] width 9 height 9
click at [23, 143] on div at bounding box center [26, 140] width 9 height 9
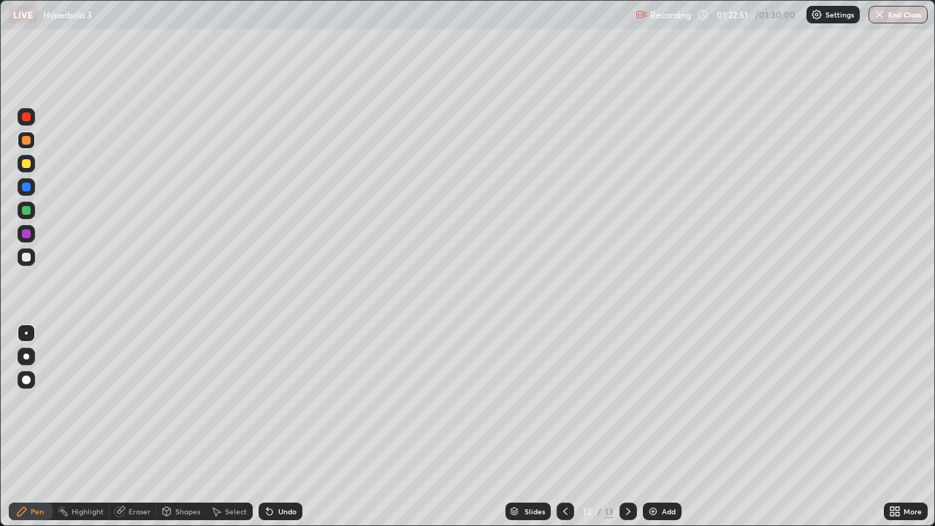
click at [26, 165] on div at bounding box center [26, 163] width 9 height 9
click at [26, 212] on div at bounding box center [26, 210] width 9 height 9
click at [334, 426] on div "Slides 13 / 13 Add" at bounding box center [592, 511] width 581 height 29
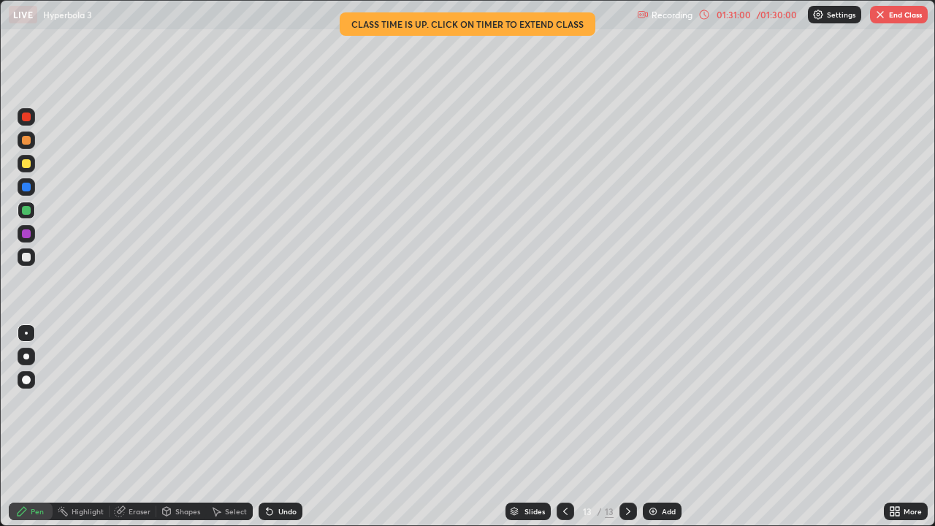
click at [896, 18] on button "End Class" at bounding box center [899, 15] width 58 height 18
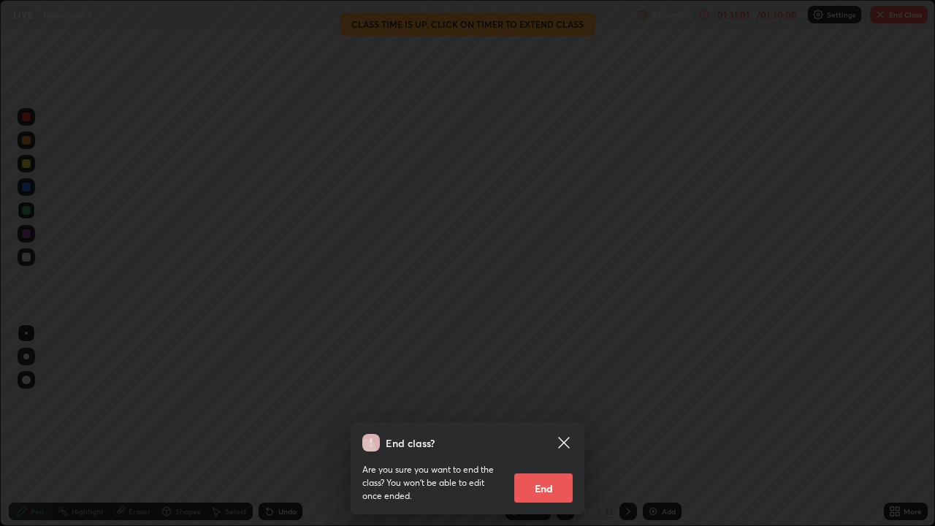
click at [568, 426] on button "End" at bounding box center [543, 487] width 58 height 29
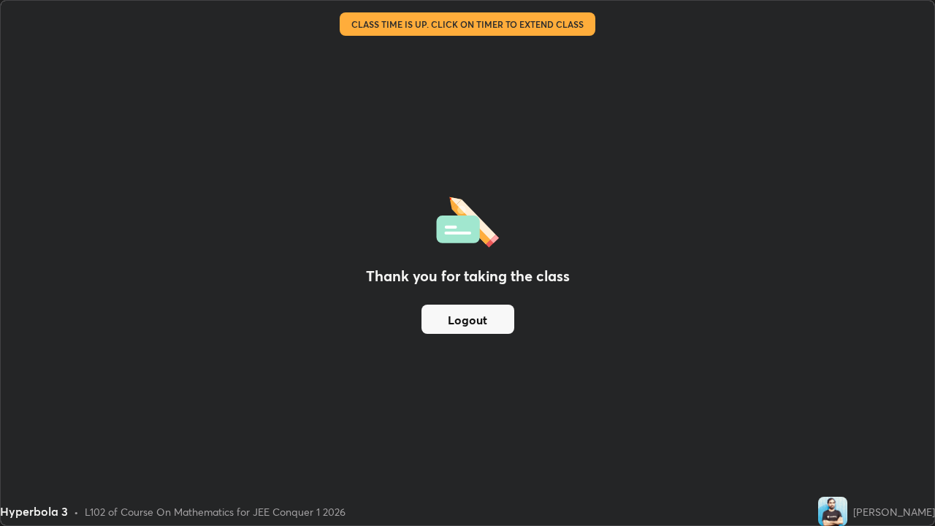
click at [509, 326] on button "Logout" at bounding box center [467, 319] width 93 height 29
click at [505, 315] on button "Logout" at bounding box center [467, 319] width 93 height 29
